Goal: Find specific page/section: Find specific page/section

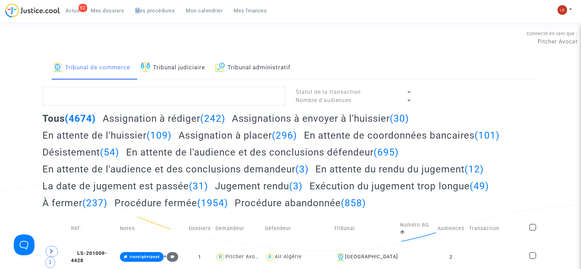
click at [201, 69] on link "Tribunal judiciaire" at bounding box center [173, 67] width 64 height 23
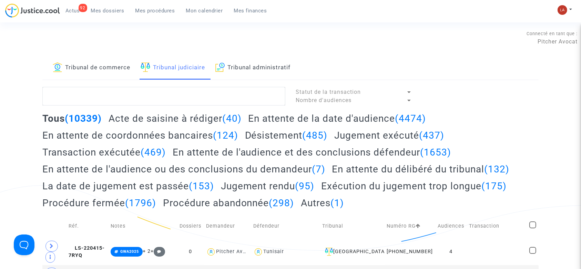
click at [213, 119] on h2 "Acte de saisine à rédiger (40)" at bounding box center [175, 118] width 133 height 12
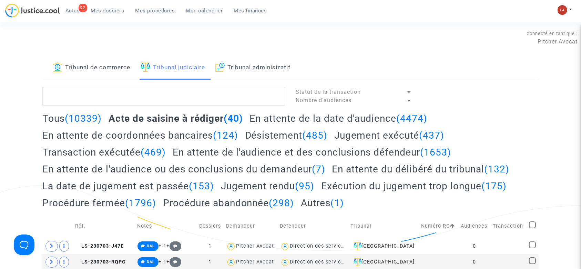
click at [106, 14] on link "Mes dossiers" at bounding box center [108, 11] width 44 height 10
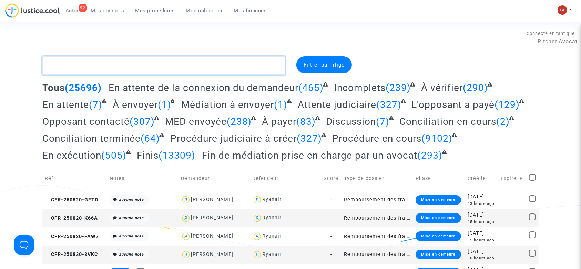
click at [178, 60] on textarea at bounding box center [163, 65] width 243 height 19
paste textarea "Q7KE"
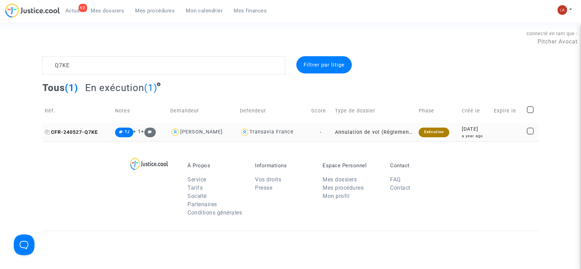
click at [93, 131] on span "CFR-240527-Q7KE" at bounding box center [71, 132] width 53 height 6
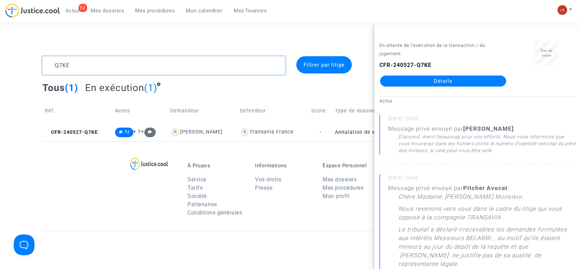
click at [130, 62] on textarea at bounding box center [163, 65] width 243 height 19
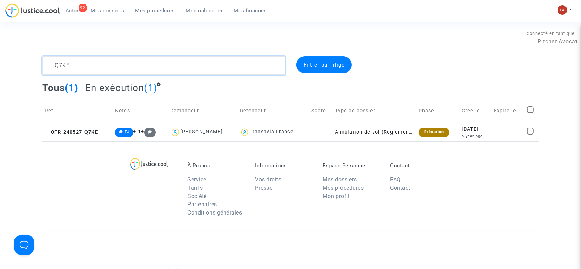
click at [130, 62] on textarea at bounding box center [163, 65] width 243 height 19
paste textarea "RPG6"
type textarea "RPG6"
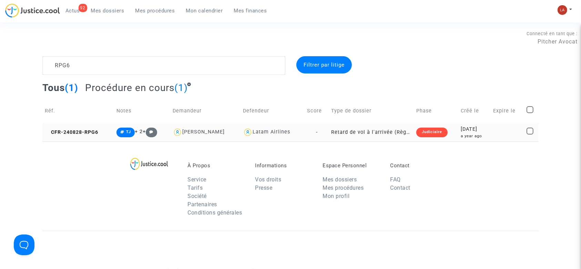
click at [80, 127] on td "CFR-240828-RPG6" at bounding box center [78, 132] width 72 height 18
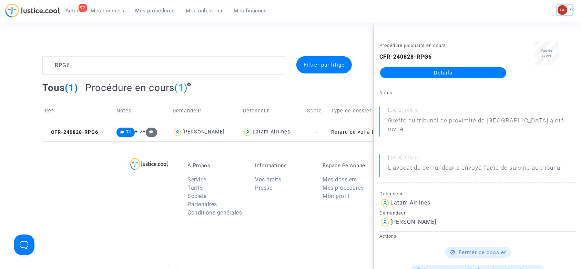
click at [571, 10] on button at bounding box center [565, 10] width 15 height 10
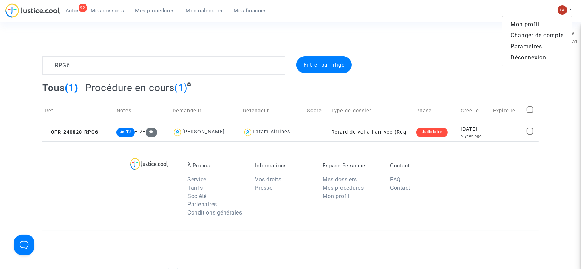
click at [558, 37] on link "Changer de compte" at bounding box center [538, 35] width 70 height 11
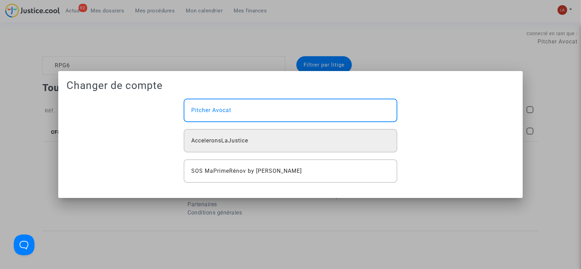
click at [292, 134] on div "AcceleronsLaJustice" at bounding box center [291, 140] width 214 height 23
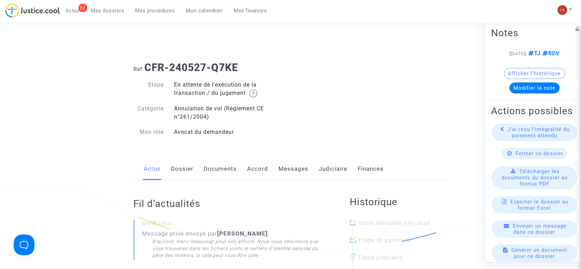
click at [335, 165] on link "Judiciaire" at bounding box center [333, 169] width 29 height 23
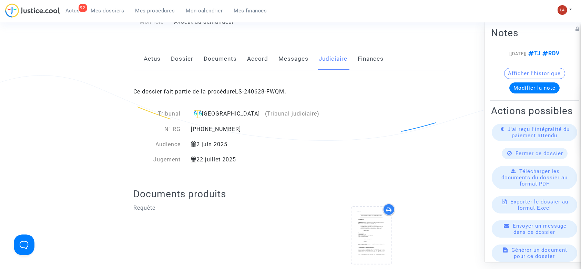
scroll to position [92, 0]
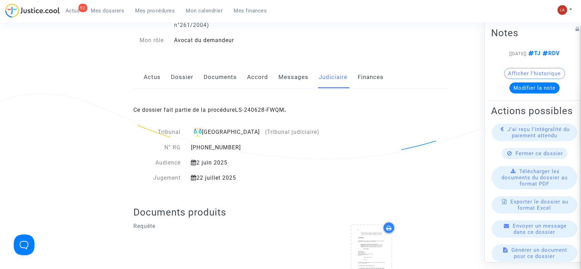
click at [168, 79] on div "Actus Dossier Documents Accord Messages Judiciaire Finances" at bounding box center [291, 77] width 314 height 23
click at [187, 78] on link "Dossier" at bounding box center [182, 77] width 22 height 23
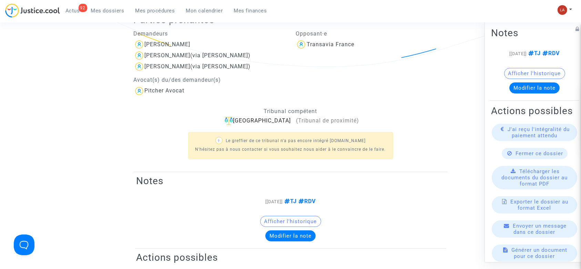
scroll to position [92, 0]
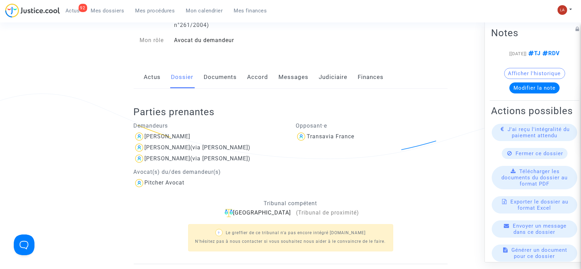
drag, startPoint x: 257, startPoint y: 78, endPoint x: 263, endPoint y: 74, distance: 6.9
click at [257, 77] on link "Accord" at bounding box center [258, 77] width 21 height 23
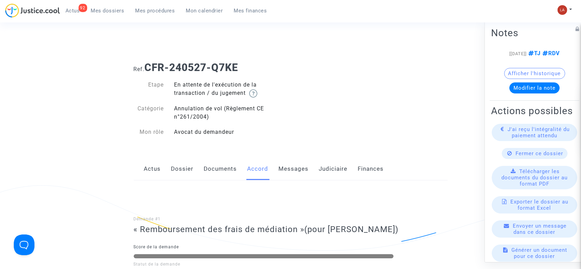
click at [153, 172] on link "Actus" at bounding box center [152, 169] width 17 height 23
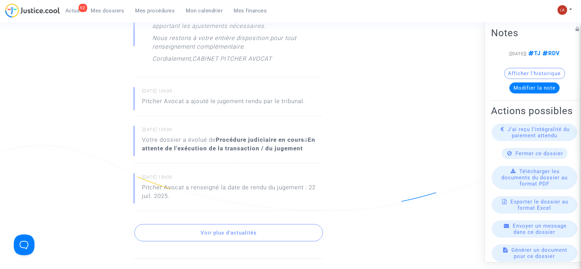
scroll to position [414, 0]
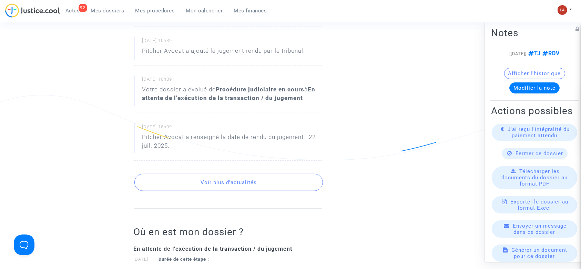
click at [256, 176] on button "Voir plus d'actualités" at bounding box center [229, 182] width 189 height 17
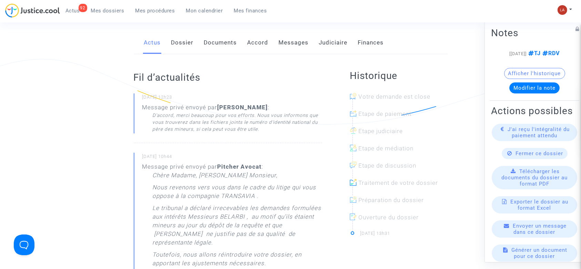
scroll to position [0, 0]
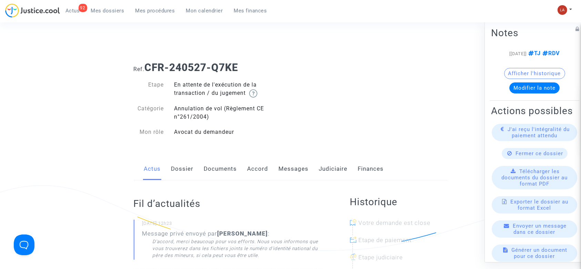
click at [246, 233] on b "[PERSON_NAME]" at bounding box center [243, 233] width 51 height 7
copy div "Belarbi"
click at [327, 163] on link "Judiciaire" at bounding box center [333, 169] width 29 height 23
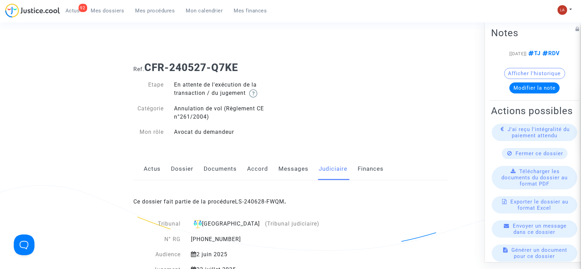
click at [306, 172] on link "Messages" at bounding box center [294, 169] width 30 height 23
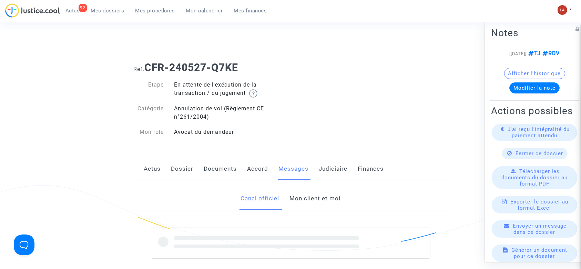
click at [322, 201] on link "Mon client et moi" at bounding box center [315, 198] width 51 height 23
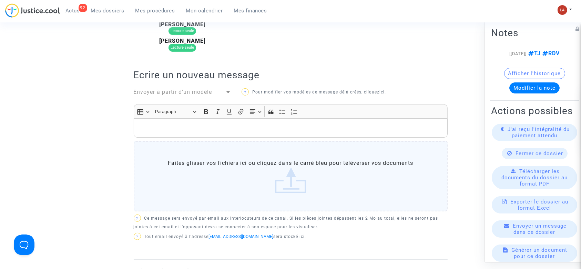
scroll to position [92, 0]
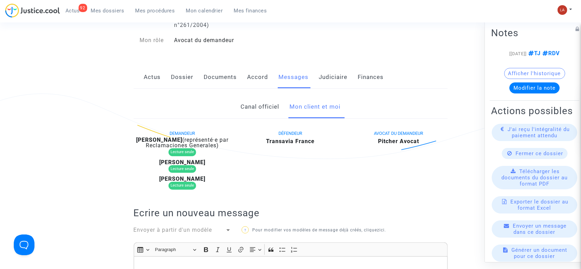
click at [215, 80] on link "Documents" at bounding box center [220, 77] width 33 height 23
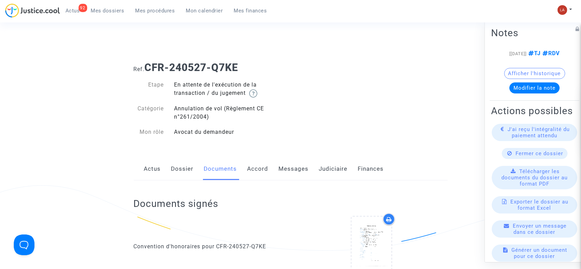
click at [306, 167] on link "Messages" at bounding box center [294, 169] width 30 height 23
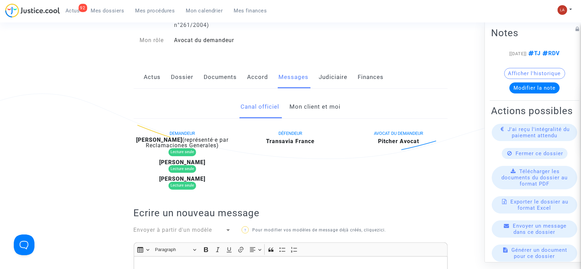
click at [323, 113] on link "Mon client et moi" at bounding box center [315, 107] width 51 height 23
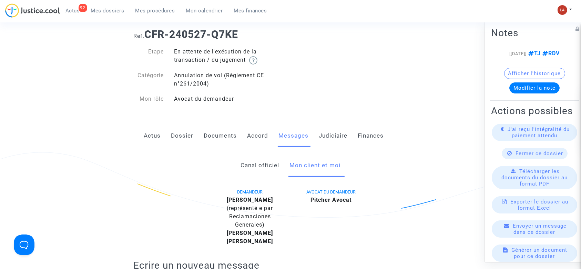
scroll to position [92, 0]
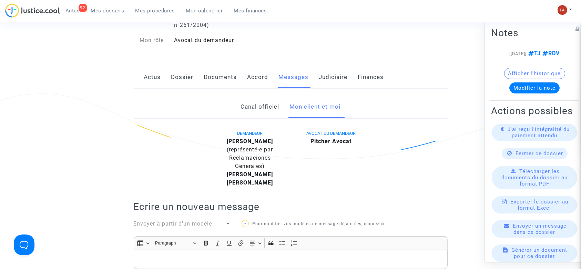
click at [231, 81] on link "Documents" at bounding box center [220, 77] width 33 height 23
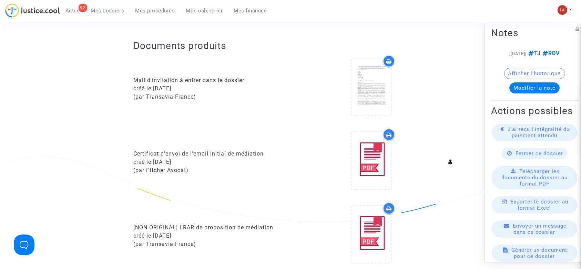
scroll to position [322, 0]
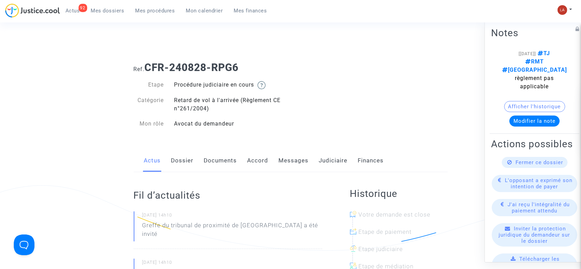
click at [509, 101] on button "Afficher l'historique" at bounding box center [535, 106] width 61 height 11
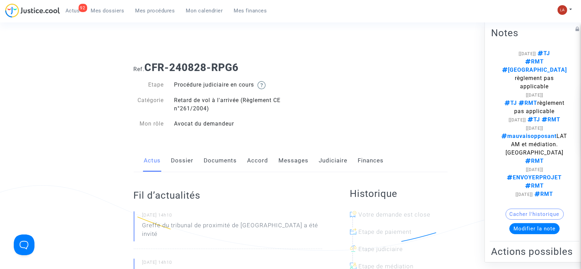
click at [303, 160] on link "Messages" at bounding box center [294, 160] width 30 height 23
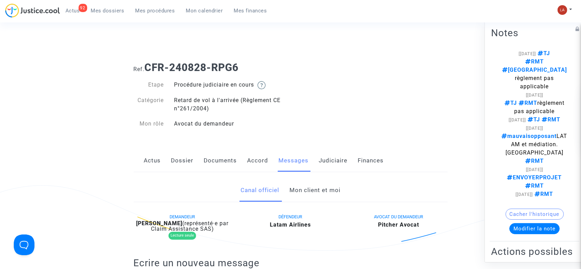
click at [316, 193] on link "Mon client et moi" at bounding box center [315, 190] width 51 height 23
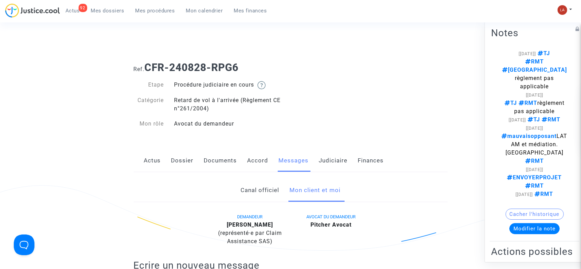
click at [333, 153] on link "Judiciaire" at bounding box center [333, 160] width 29 height 23
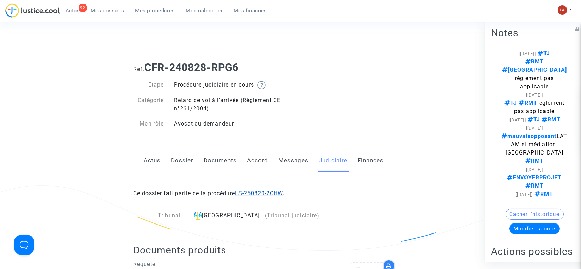
click at [269, 191] on link "LS-250820-2CHW" at bounding box center [260, 193] width 48 height 7
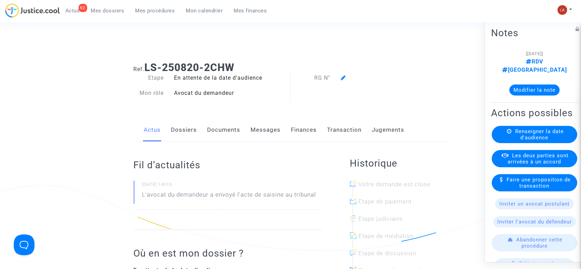
click at [228, 133] on link "Documents" at bounding box center [224, 130] width 33 height 23
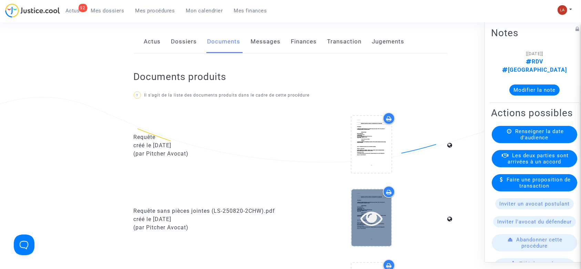
scroll to position [138, 0]
